Goal: Transaction & Acquisition: Purchase product/service

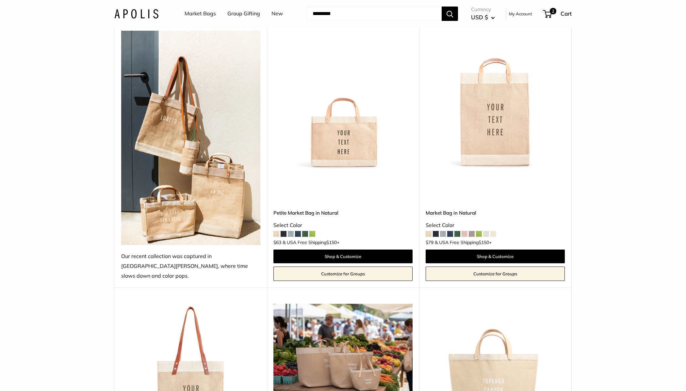
click at [466, 231] on span at bounding box center [465, 234] width 6 height 6
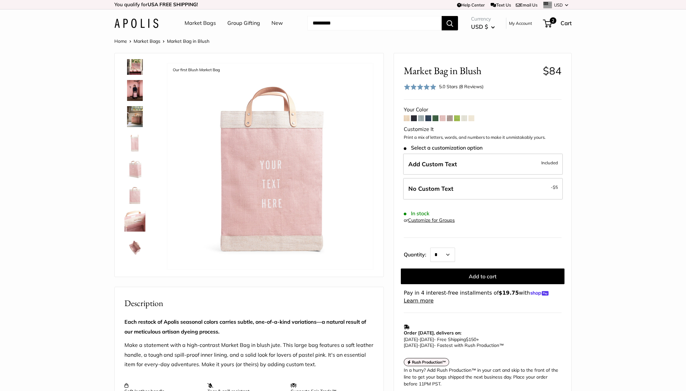
click at [135, 194] on img at bounding box center [134, 195] width 21 height 21
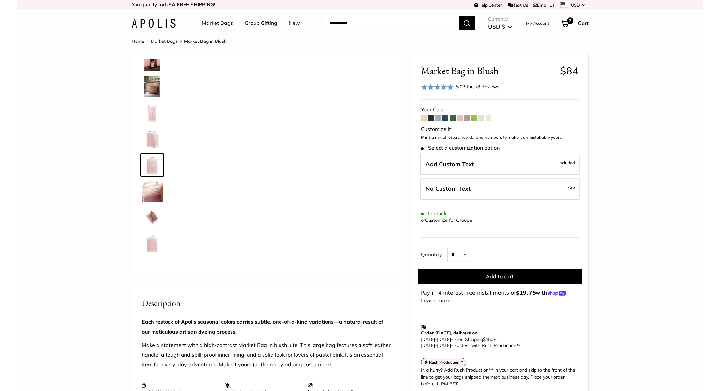
scroll to position [120, 0]
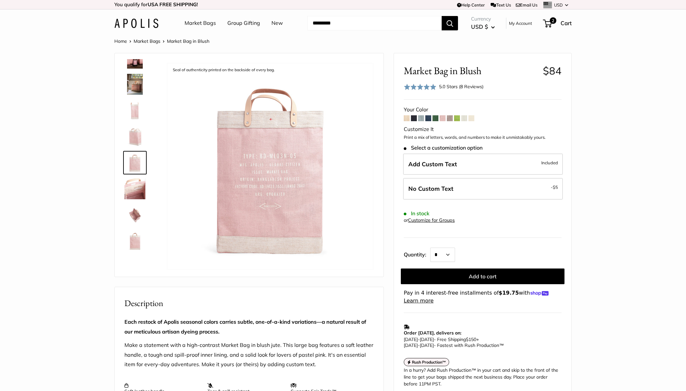
click at [134, 241] on img at bounding box center [134, 241] width 21 height 21
